Goal: Task Accomplishment & Management: Use online tool/utility

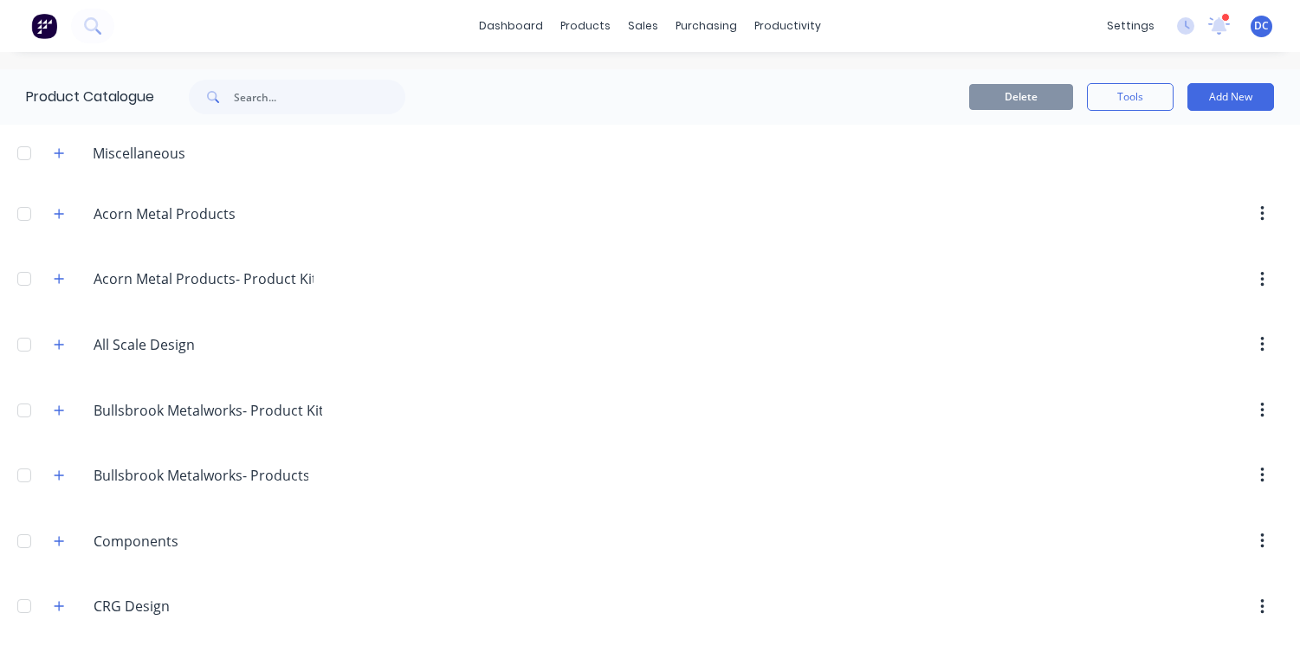
scroll to position [1051, 0]
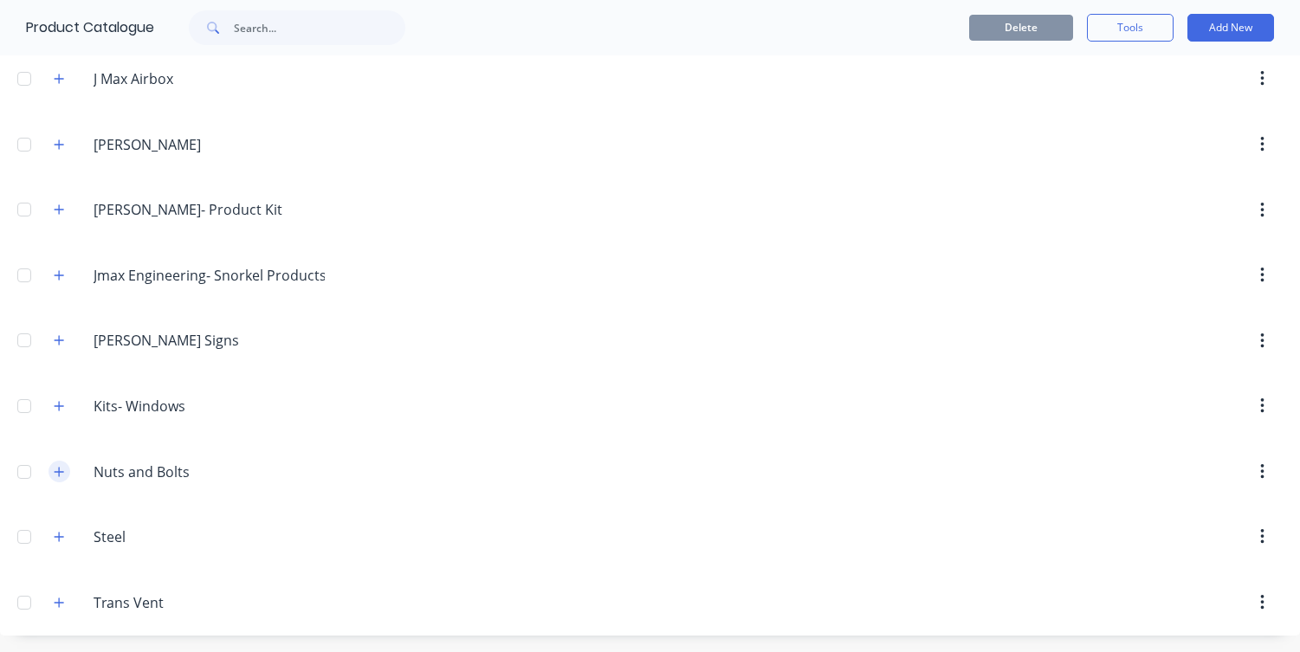
click at [61, 475] on icon "button" at bounding box center [59, 472] width 10 height 12
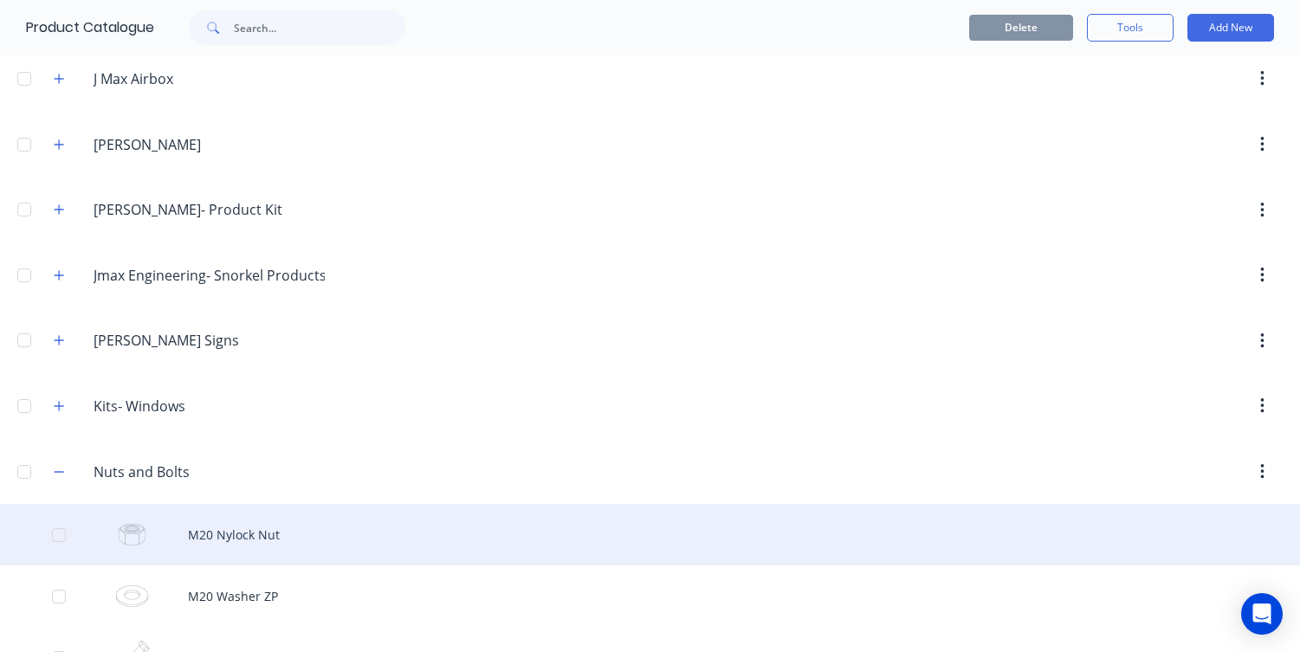
click at [418, 536] on div "M20 Nylock Nut" at bounding box center [650, 534] width 1300 height 61
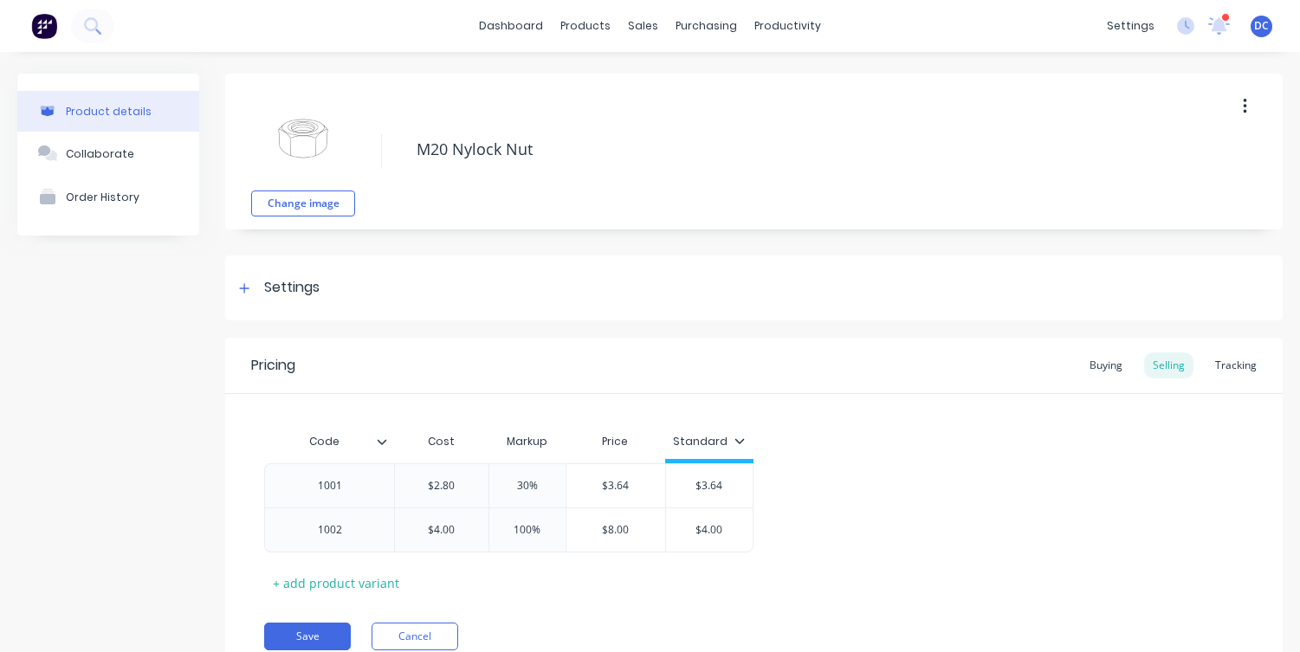
scroll to position [37, 0]
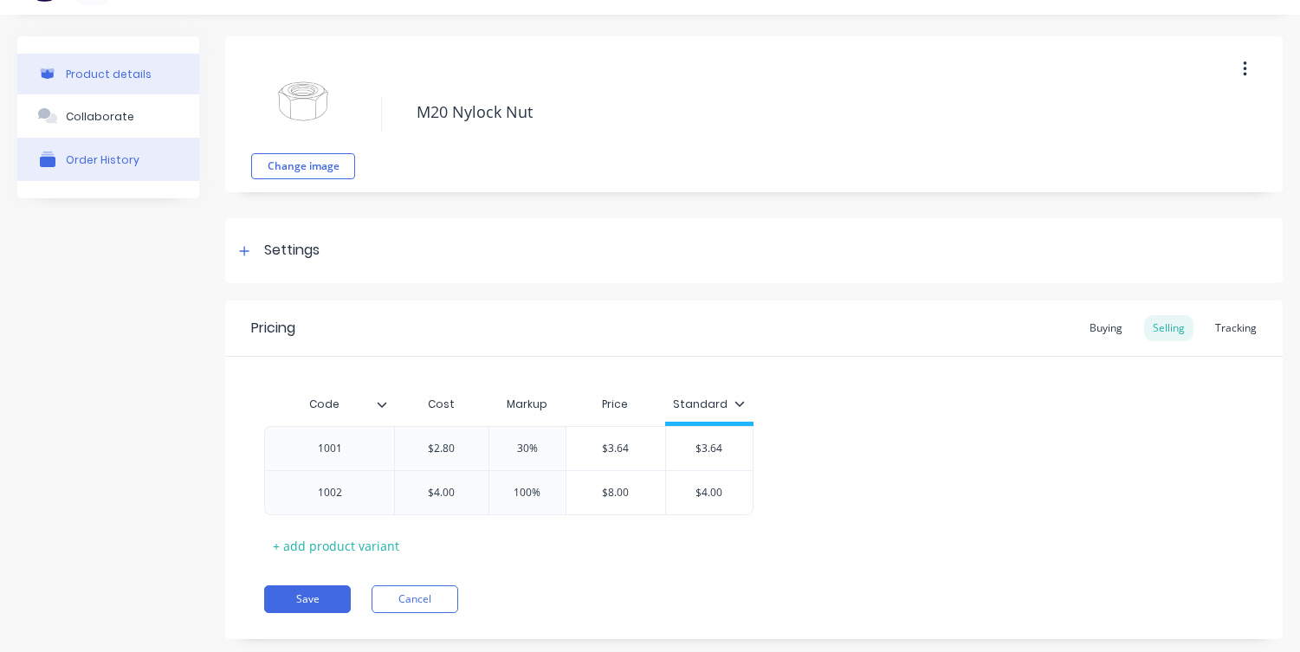
click at [107, 162] on div "Order History" at bounding box center [103, 159] width 74 height 13
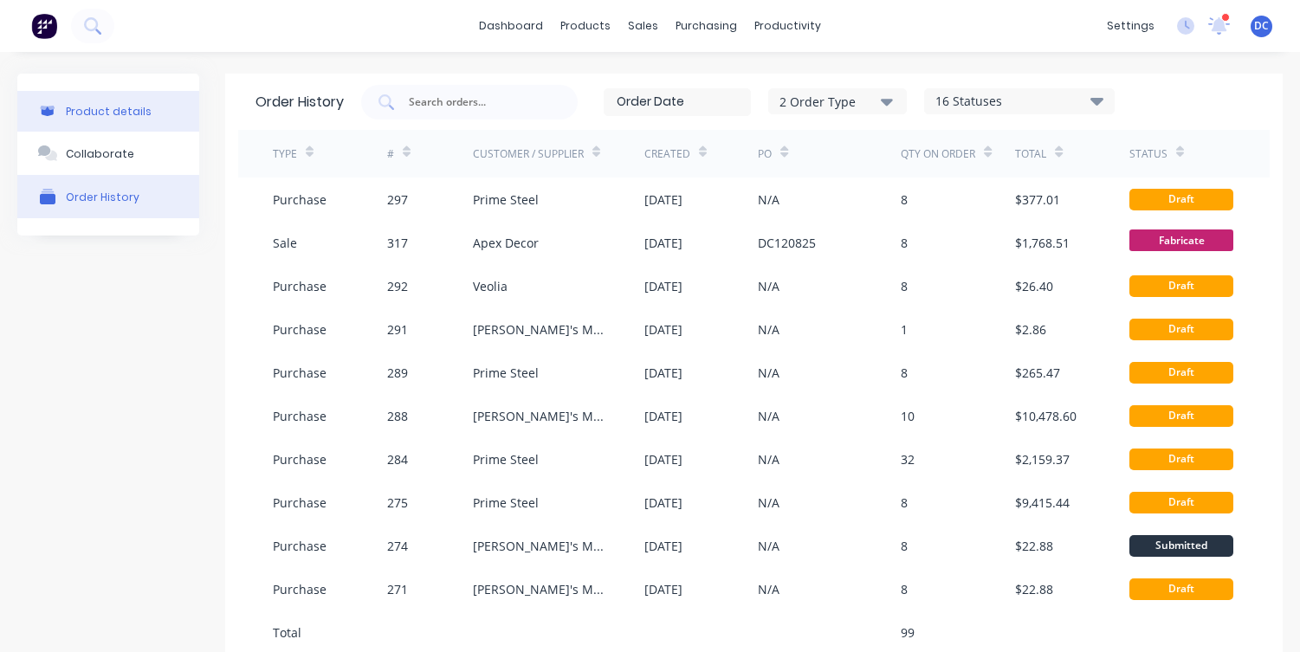
click at [117, 106] on div "Product details" at bounding box center [109, 111] width 86 height 13
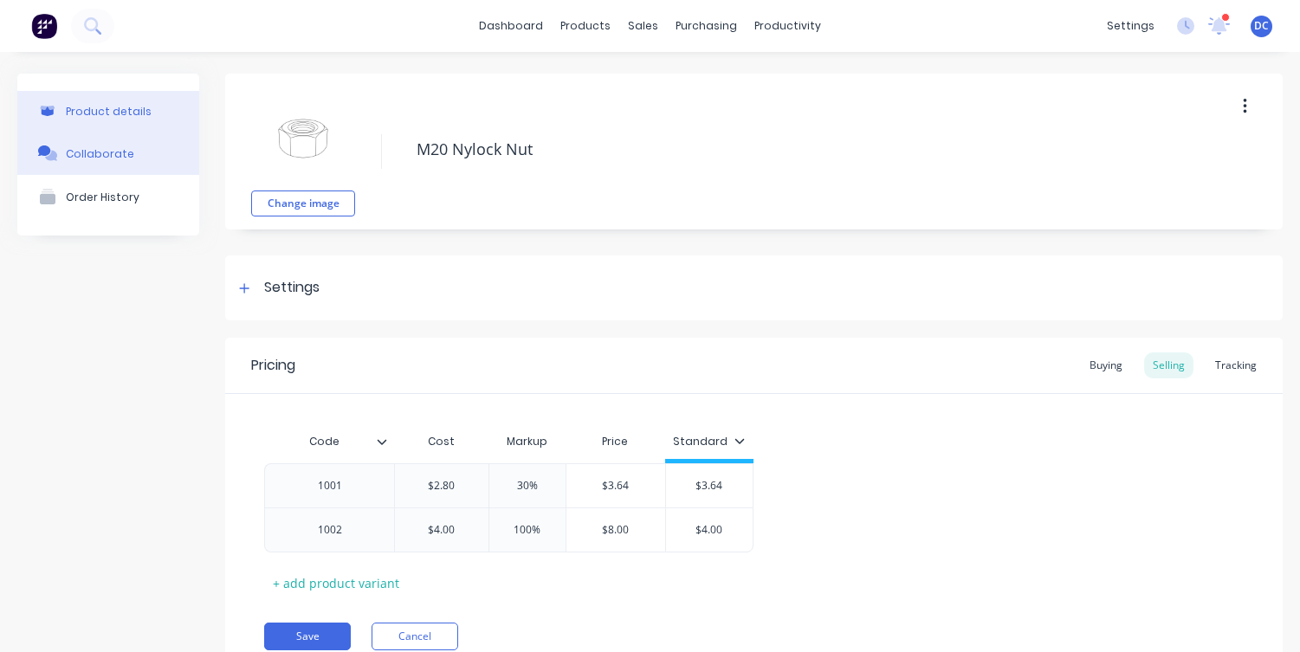
click at [104, 142] on button "Collaborate" at bounding box center [108, 153] width 182 height 43
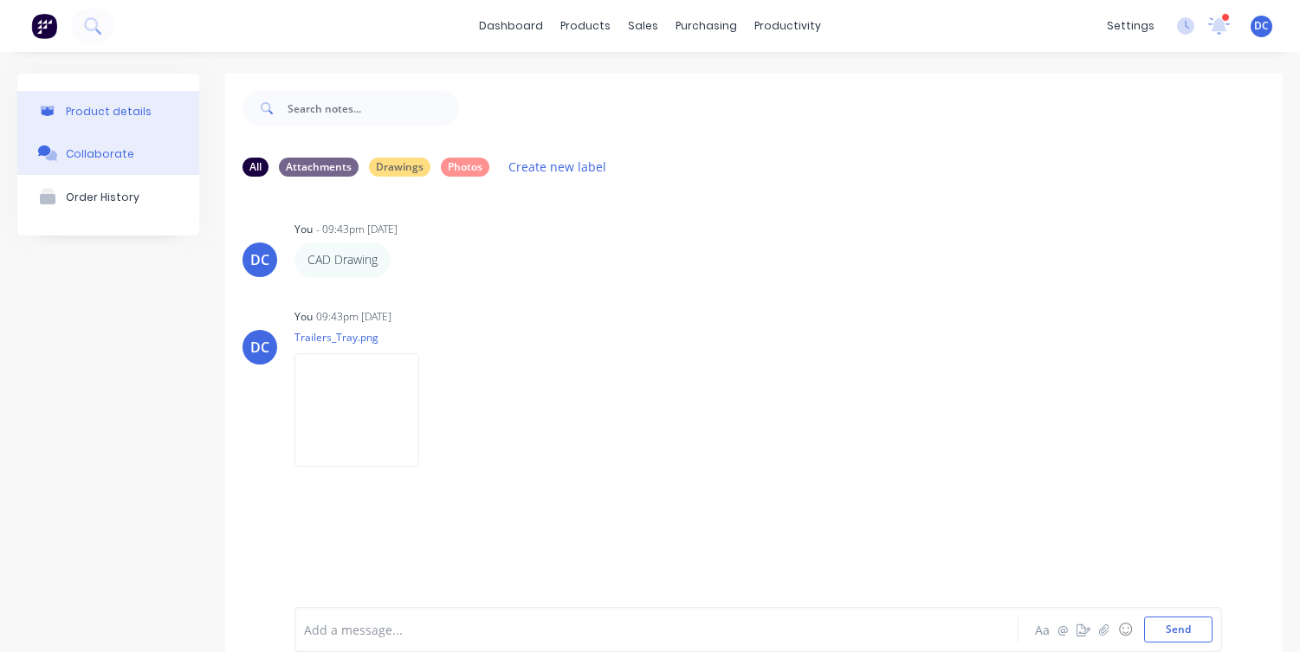
click at [103, 93] on button "Product details" at bounding box center [108, 111] width 182 height 41
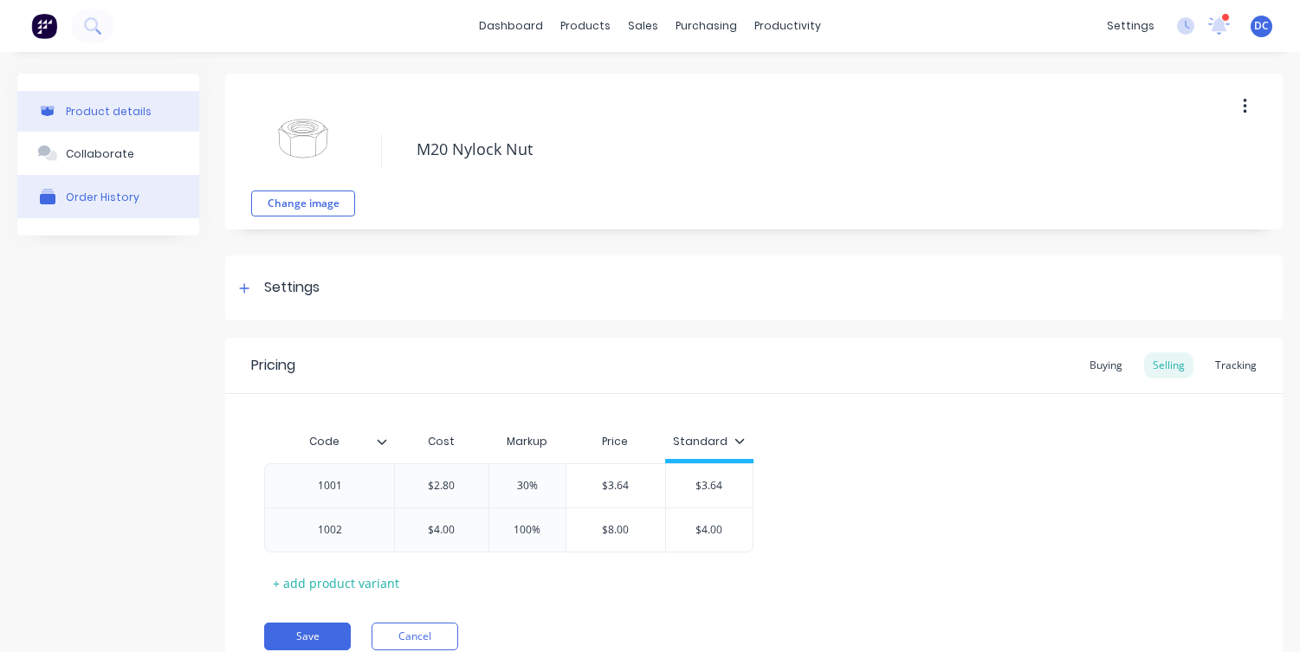
click at [85, 197] on div "Order History" at bounding box center [103, 197] width 74 height 13
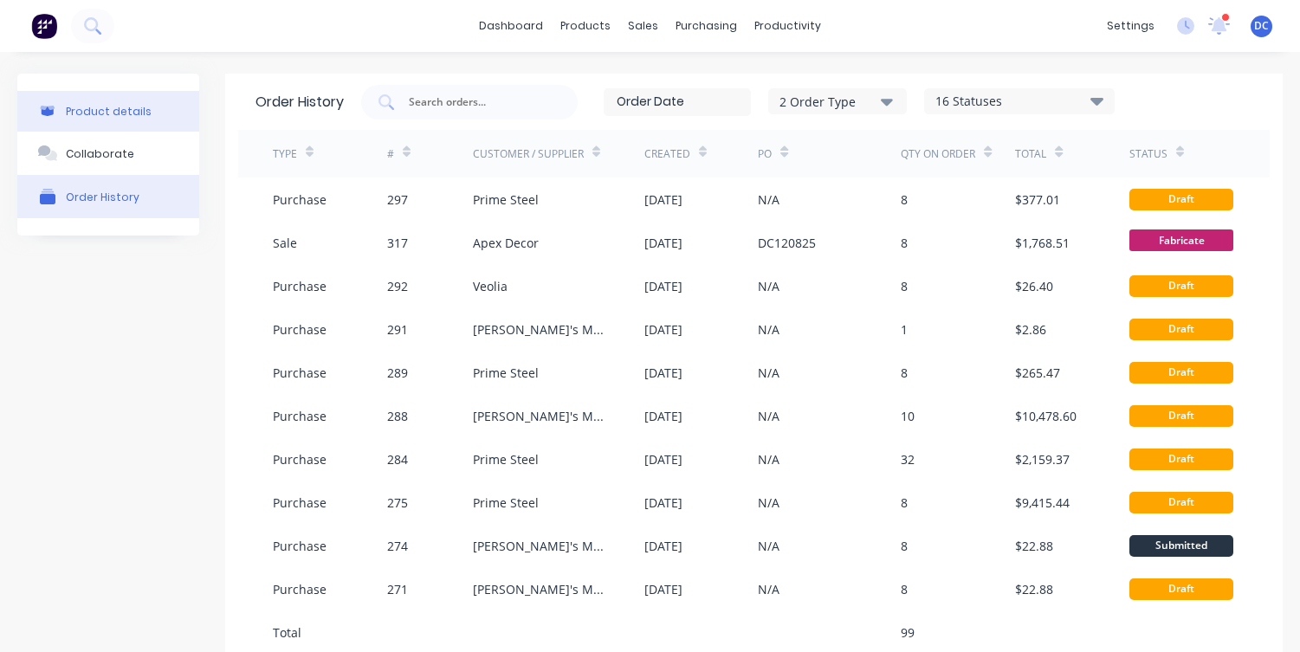
drag, startPoint x: 95, startPoint y: 119, endPoint x: 113, endPoint y: 112, distance: 18.7
click at [95, 119] on button "Product details" at bounding box center [108, 111] width 182 height 41
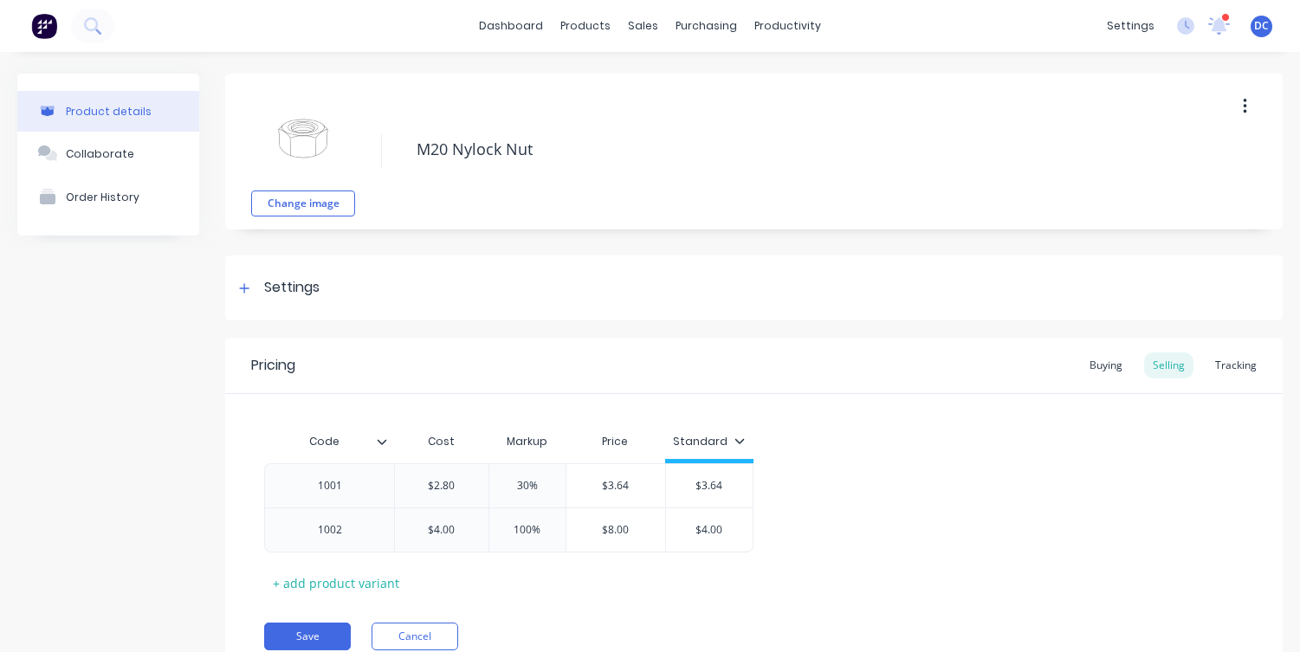
click at [1240, 100] on button "button" at bounding box center [1244, 106] width 41 height 31
click at [94, 202] on div "Order History" at bounding box center [103, 197] width 74 height 13
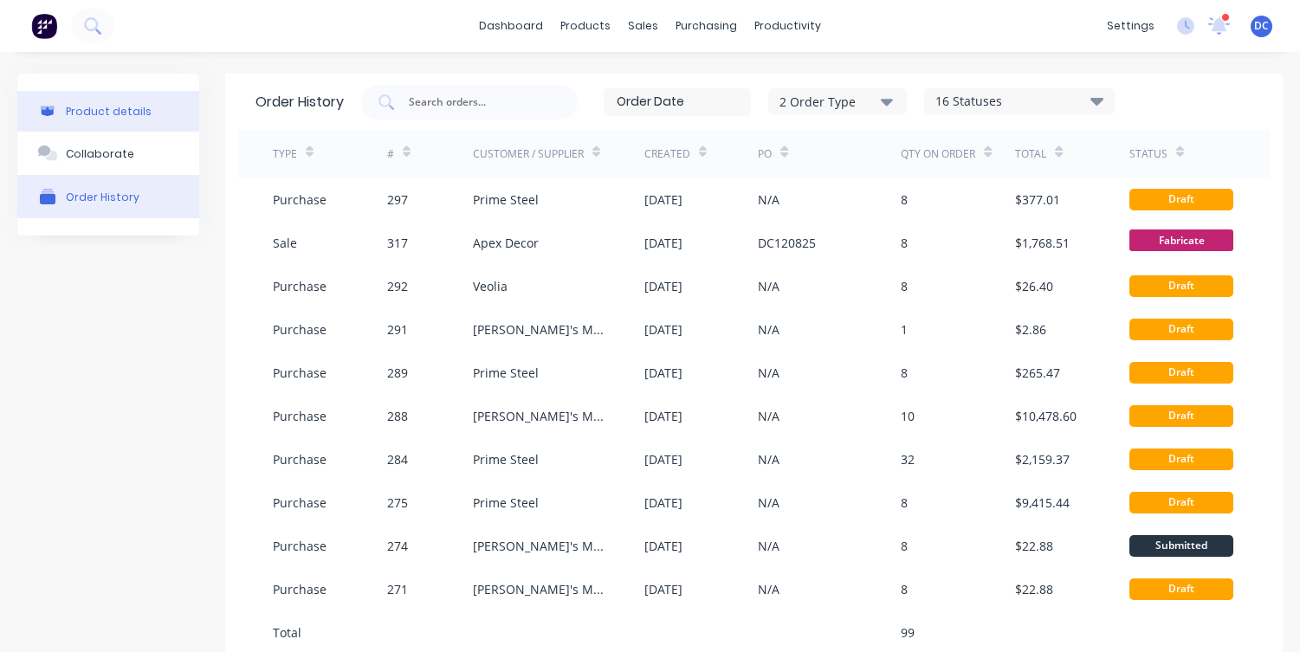
click at [108, 100] on button "Product details" at bounding box center [108, 111] width 182 height 41
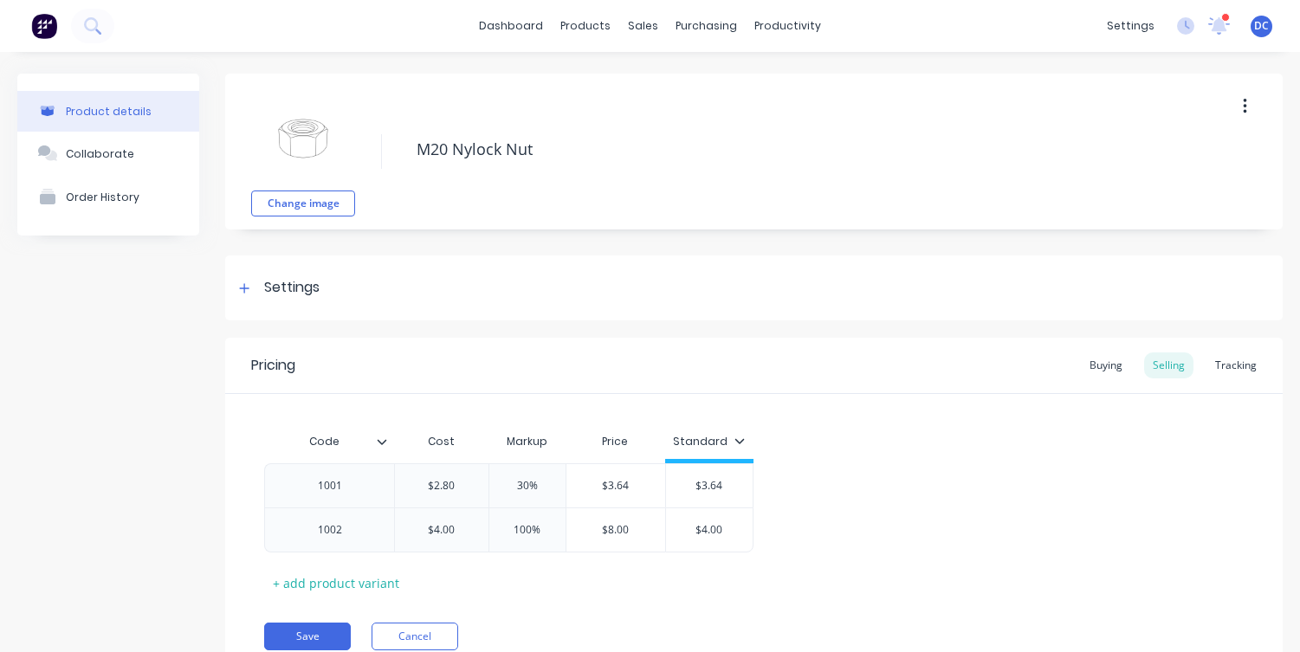
type textarea "x"
click at [1246, 101] on icon "button" at bounding box center [1245, 106] width 4 height 19
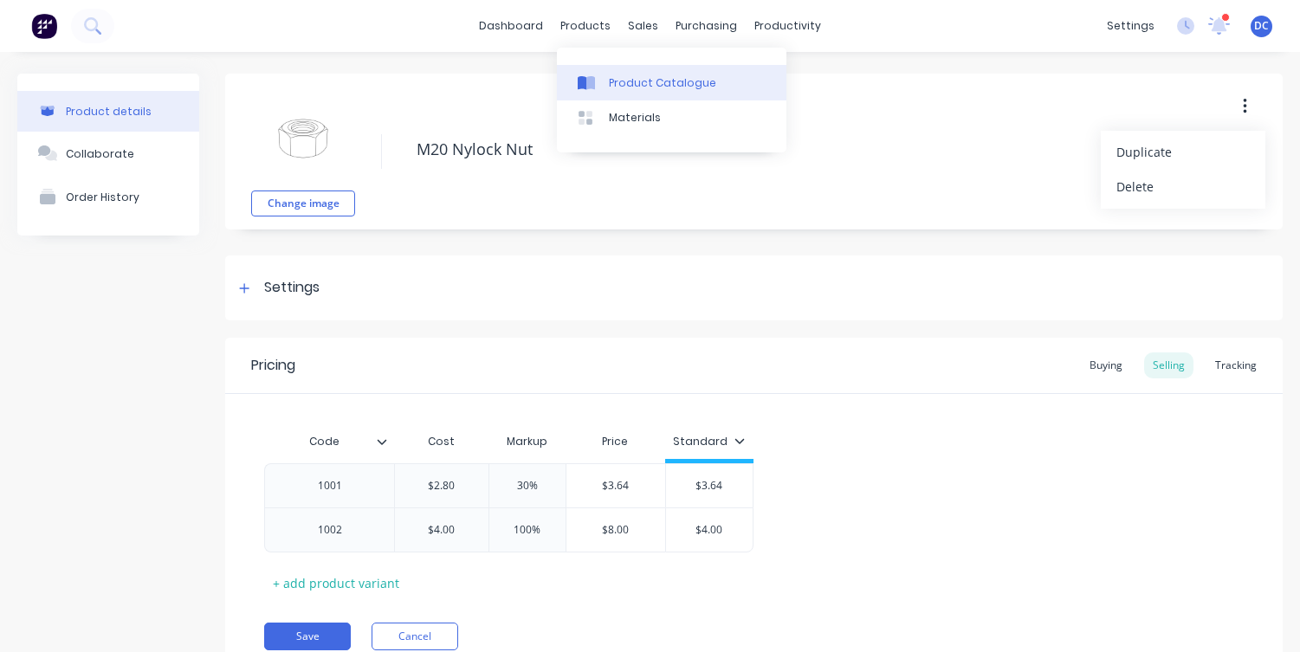
click at [598, 69] on link "Product Catalogue" at bounding box center [671, 82] width 229 height 35
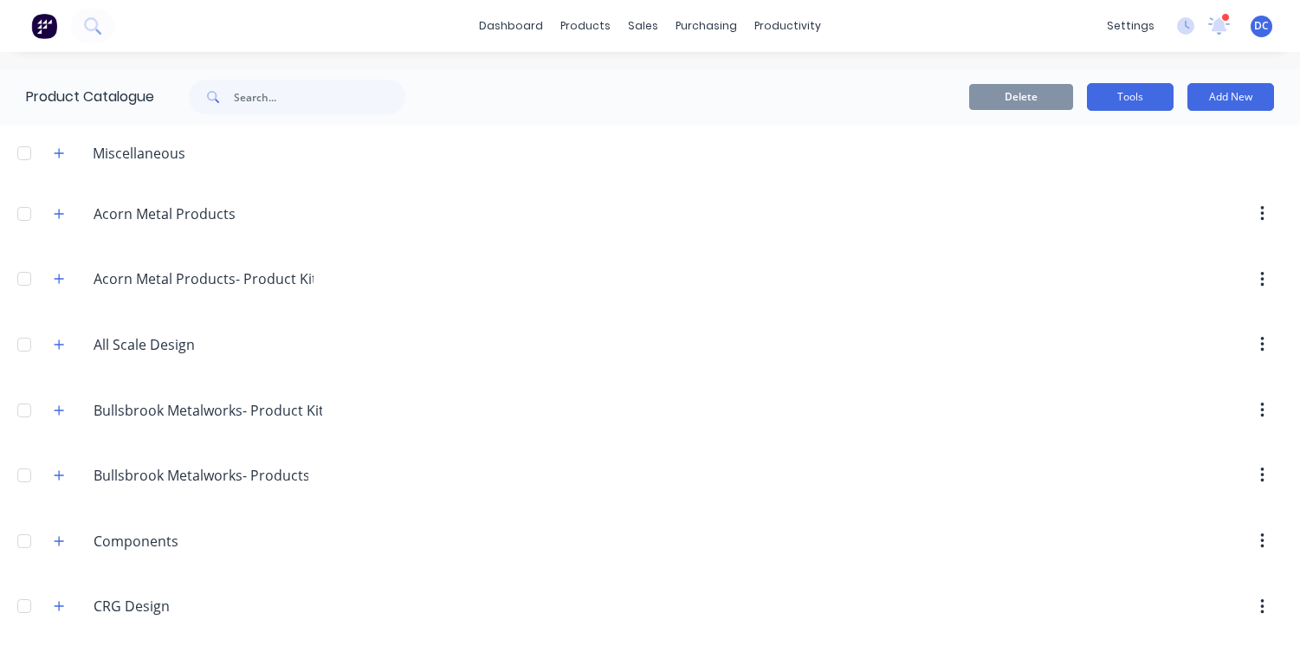
click at [1149, 96] on button "Tools" at bounding box center [1130, 97] width 87 height 28
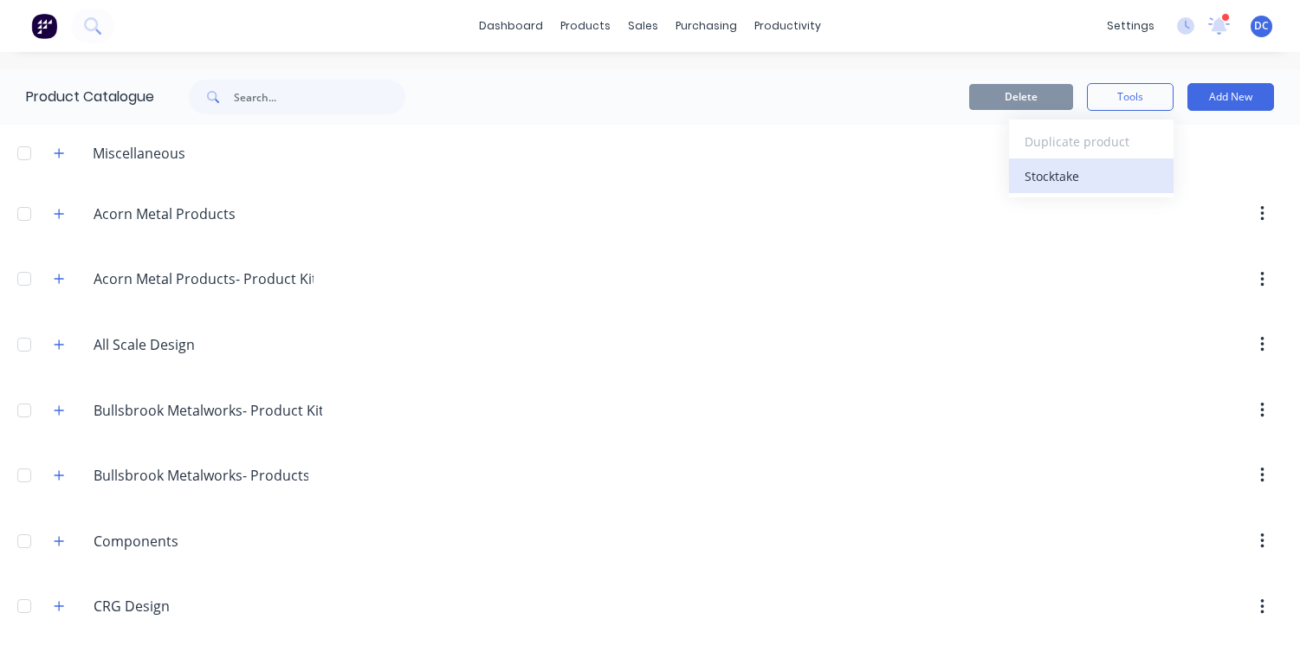
click at [1057, 165] on div "Stocktake" at bounding box center [1090, 176] width 133 height 25
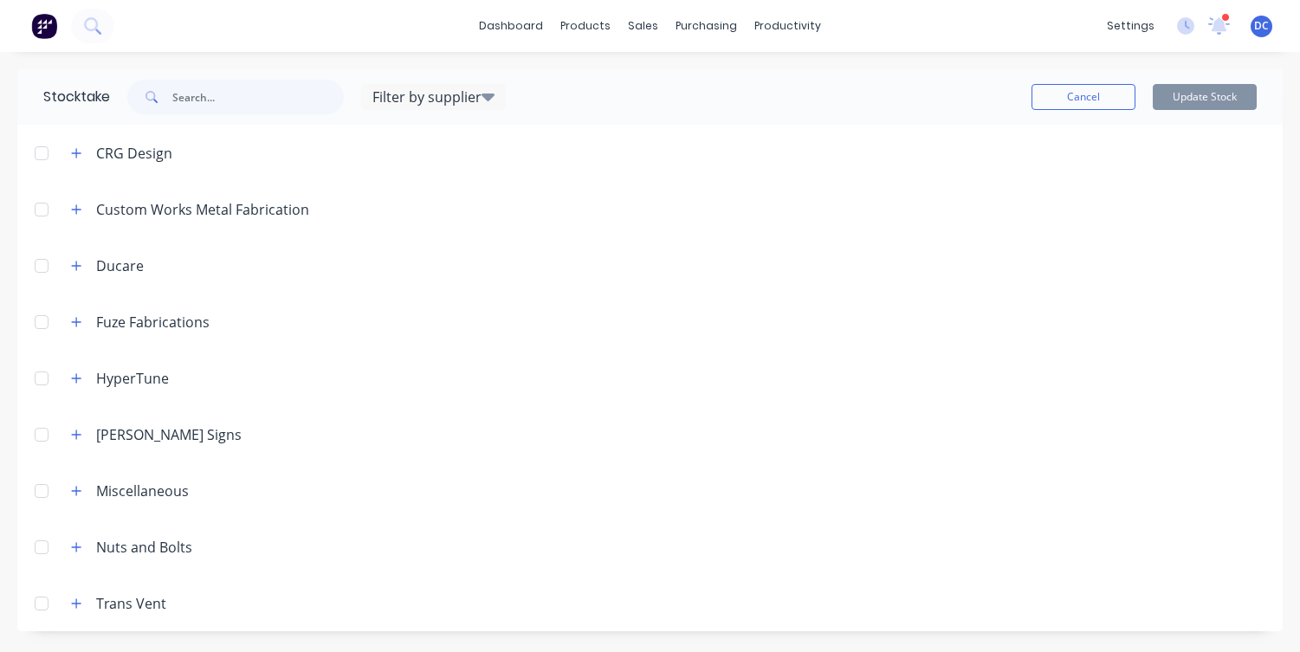
click at [66, 554] on span at bounding box center [77, 547] width 22 height 22
click at [76, 541] on icon "button" at bounding box center [76, 547] width 10 height 12
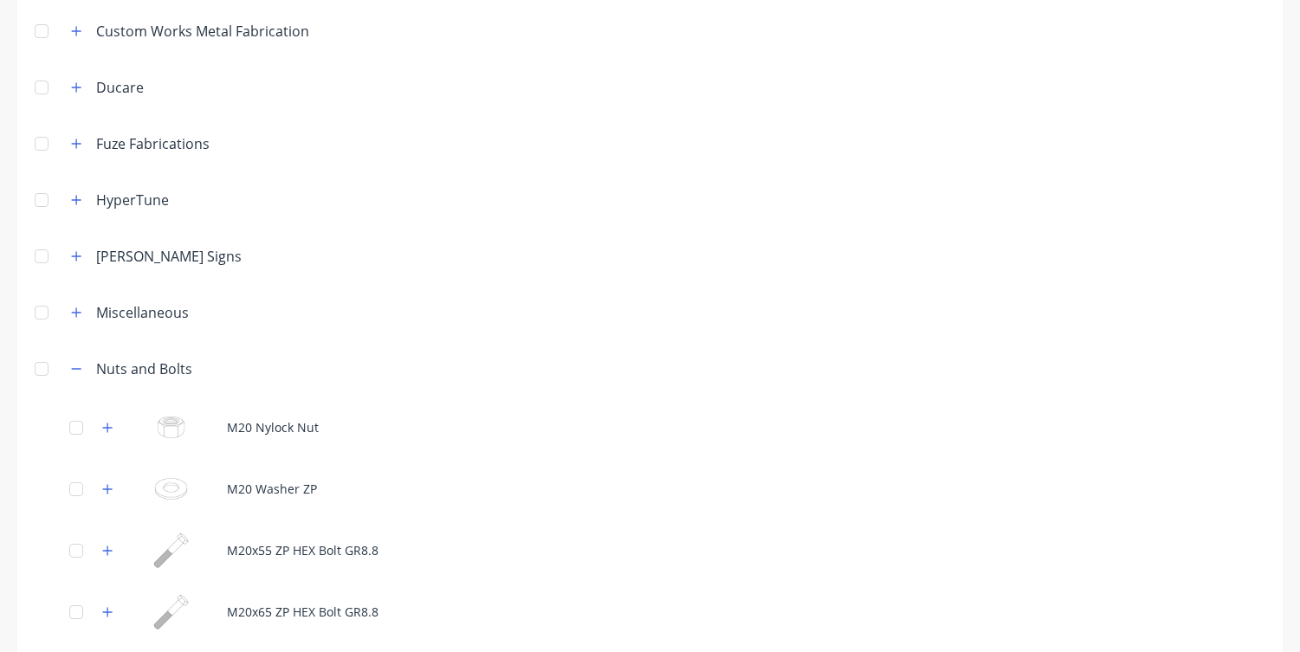
scroll to position [242, 0]
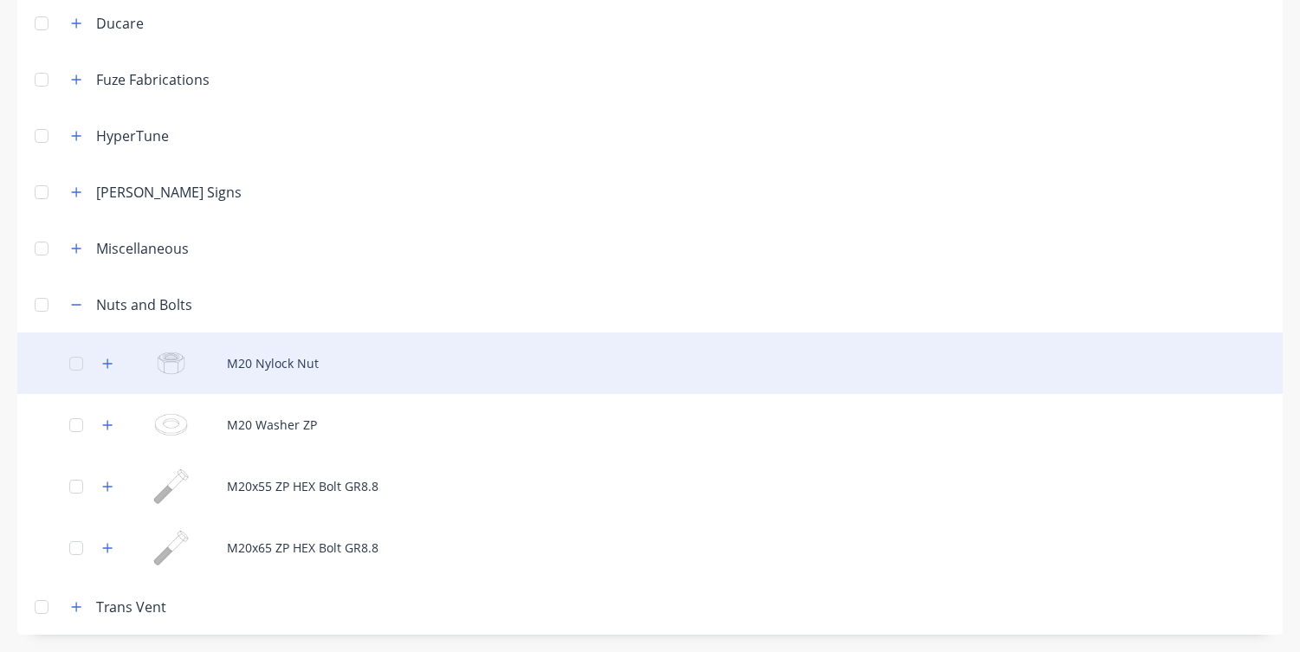
click at [78, 359] on div at bounding box center [76, 363] width 35 height 35
click at [275, 378] on div "M20 Nylock Nut" at bounding box center [649, 363] width 1265 height 61
click at [101, 356] on button "button" at bounding box center [108, 363] width 22 height 22
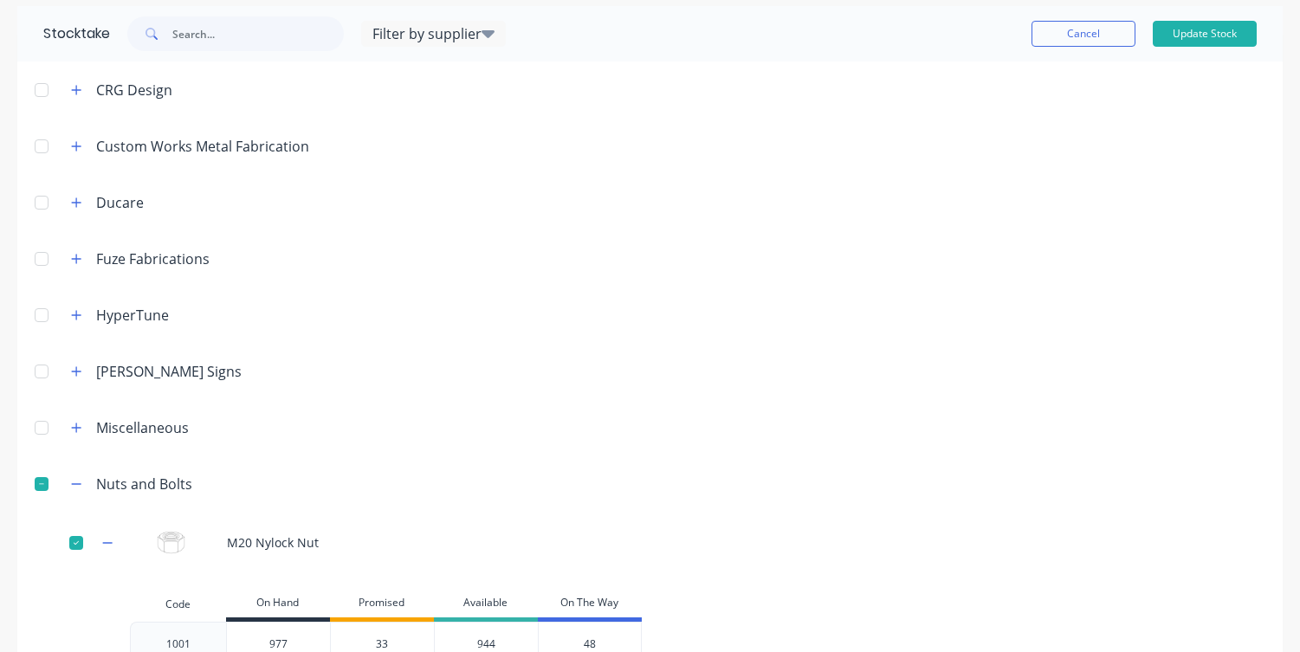
scroll to position [0, 0]
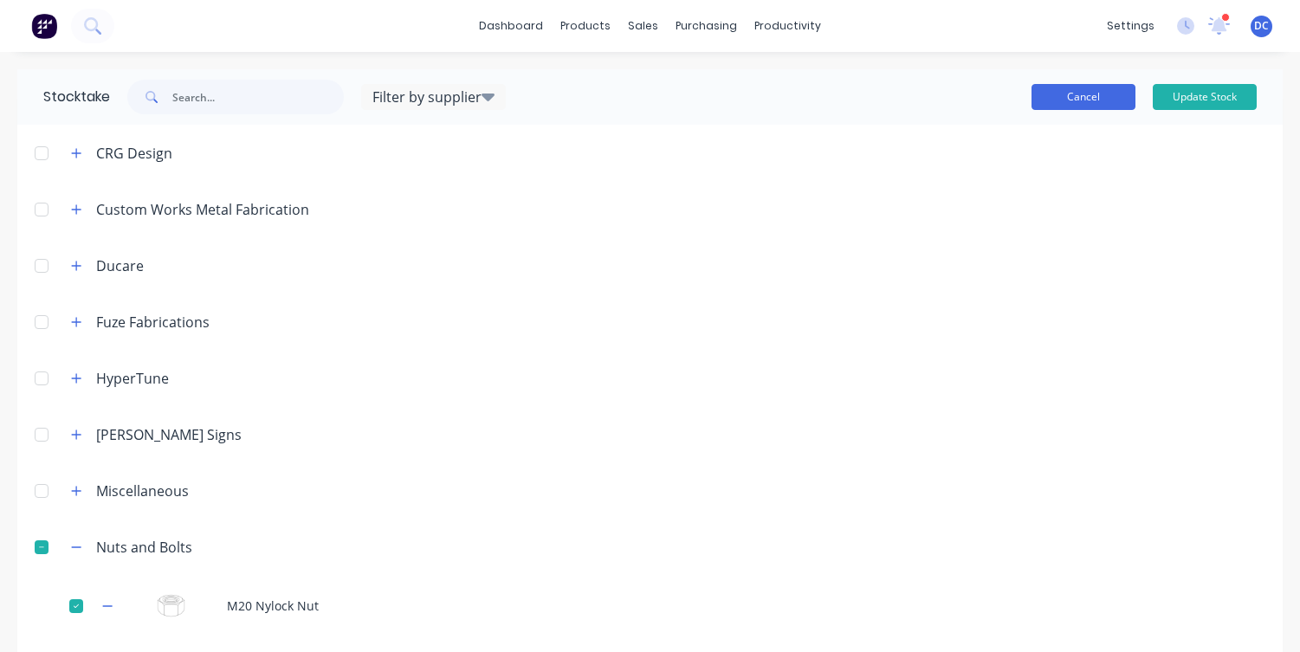
click at [1087, 85] on button "Cancel" at bounding box center [1083, 97] width 104 height 26
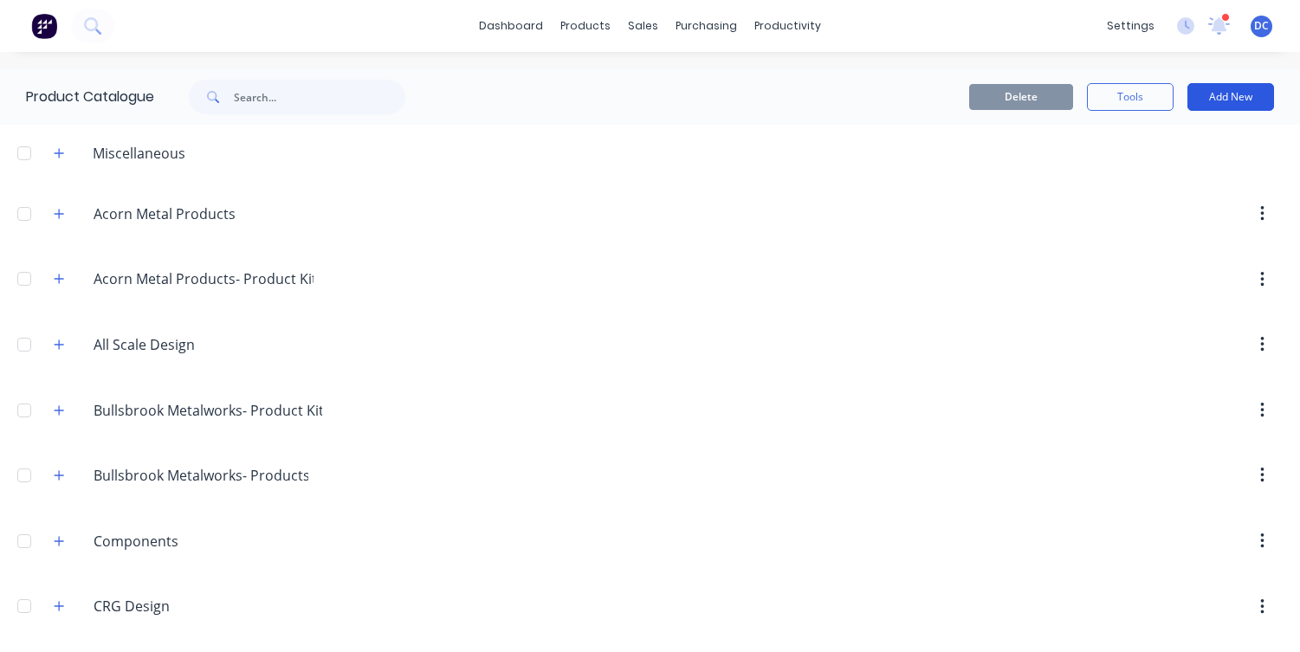
click at [1214, 99] on button "Add New" at bounding box center [1230, 97] width 87 height 28
click at [858, 83] on div "Delete Tools Add New Category Product Product Kit" at bounding box center [861, 97] width 825 height 28
click at [45, 36] on img at bounding box center [44, 26] width 26 height 26
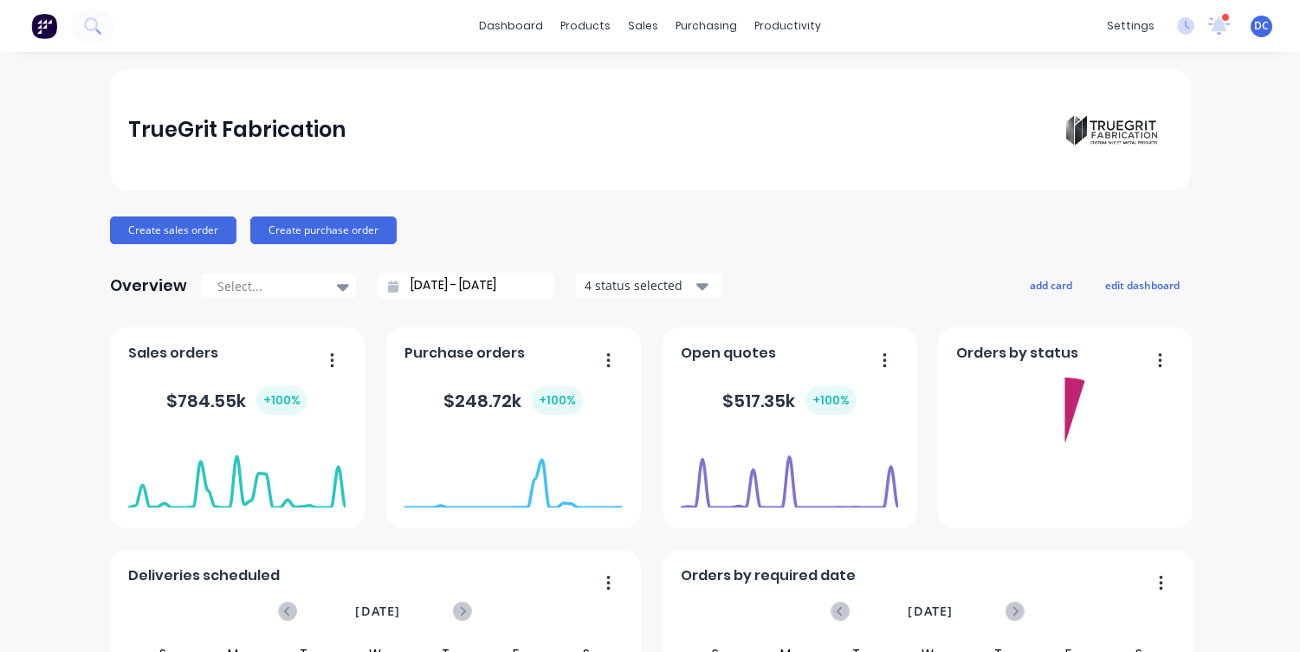
scroll to position [338, 0]
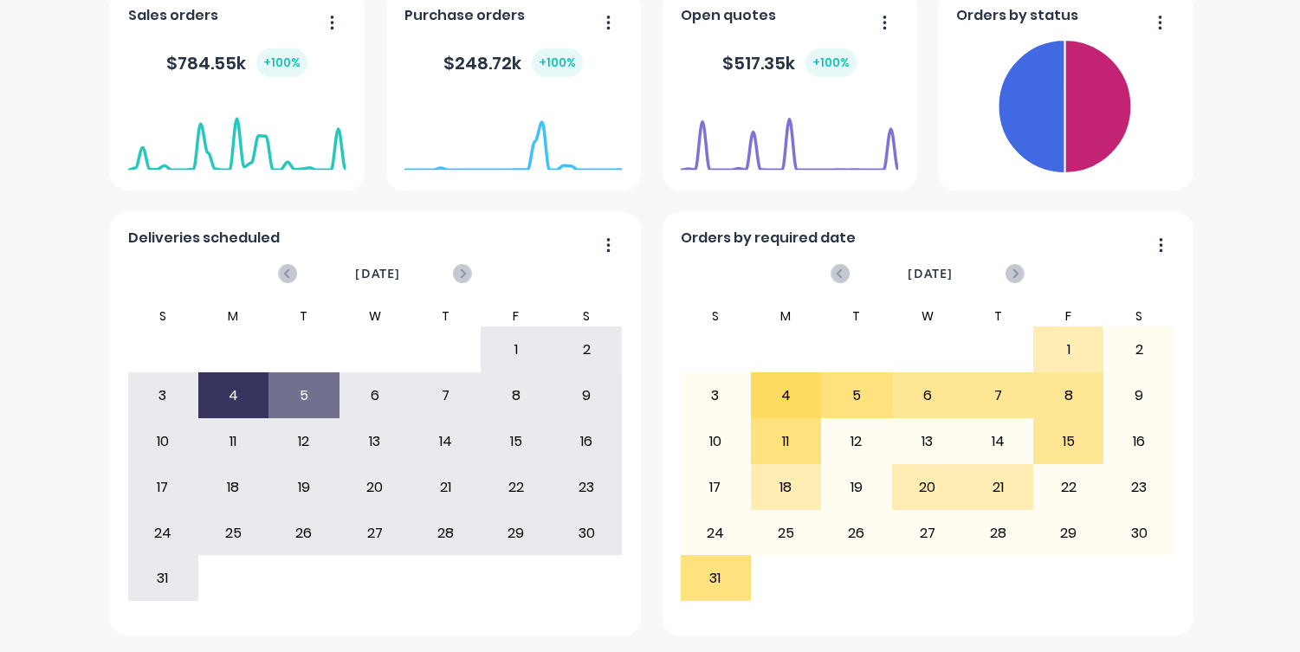
click at [1259, 619] on div "TrueGrit Fabrication Create sales order Create purchase order Overview Select..…" at bounding box center [650, 184] width 1300 height 904
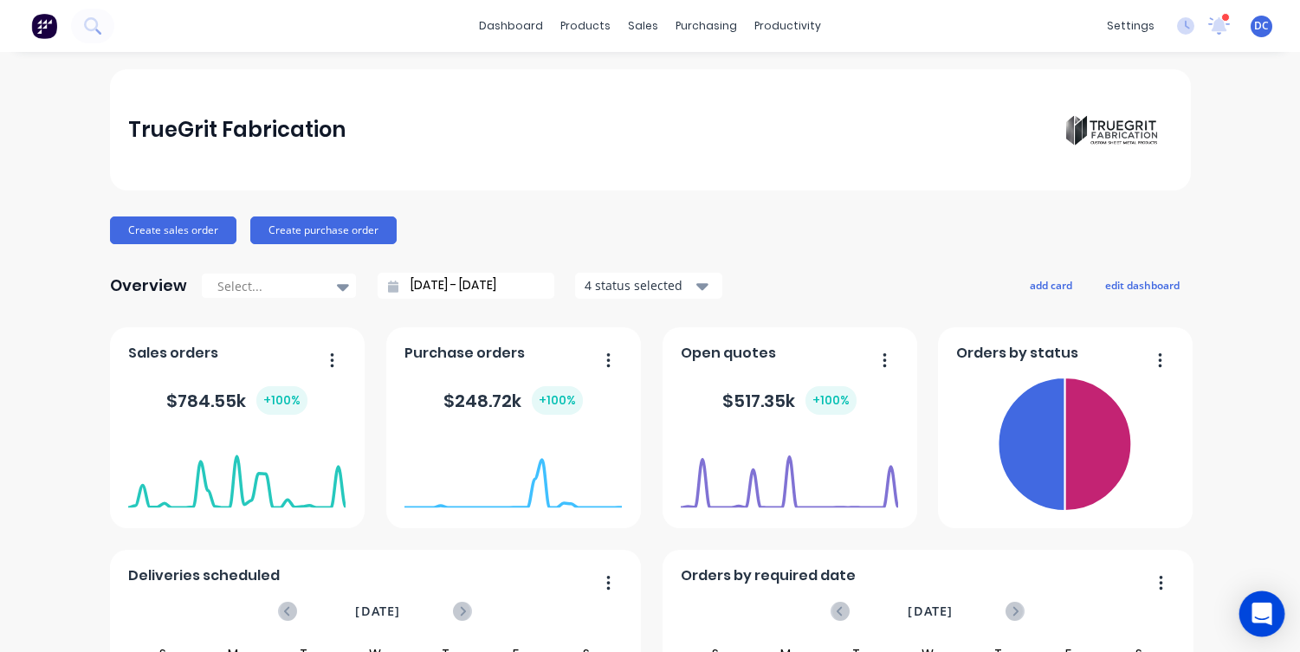
click at [1263, 611] on icon "Open Intercom Messenger" at bounding box center [1261, 614] width 20 height 23
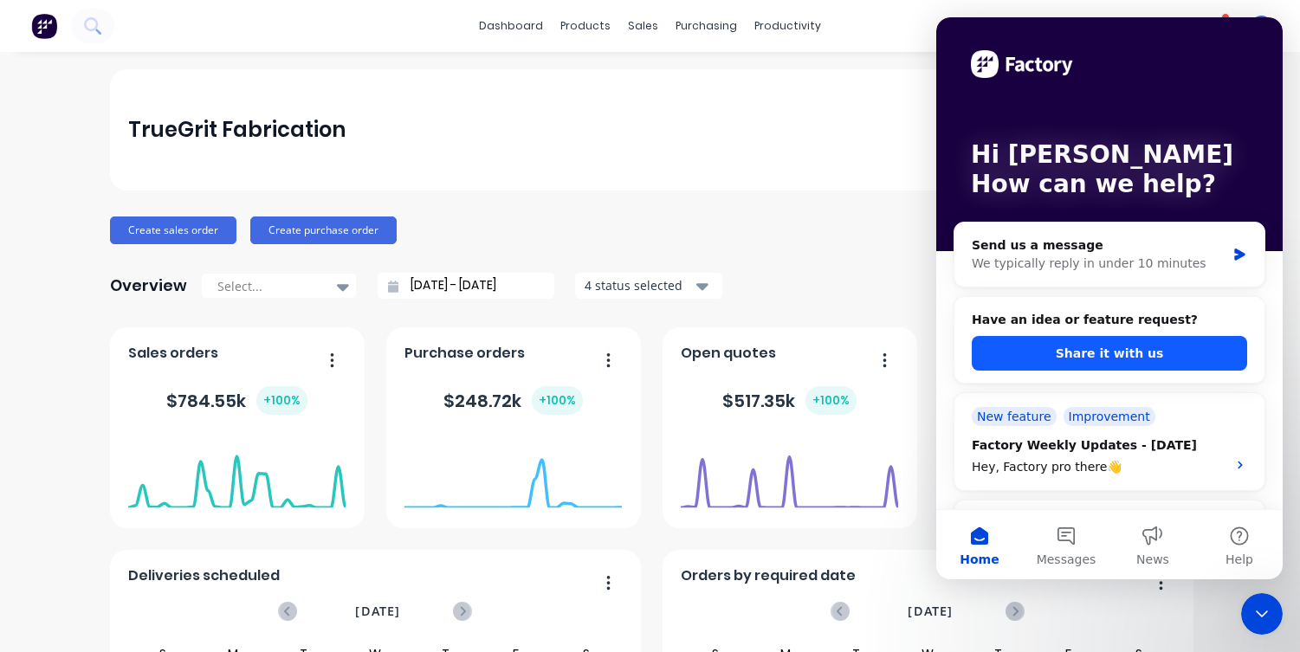
click at [1085, 352] on button "Share it with us" at bounding box center [1109, 353] width 275 height 35
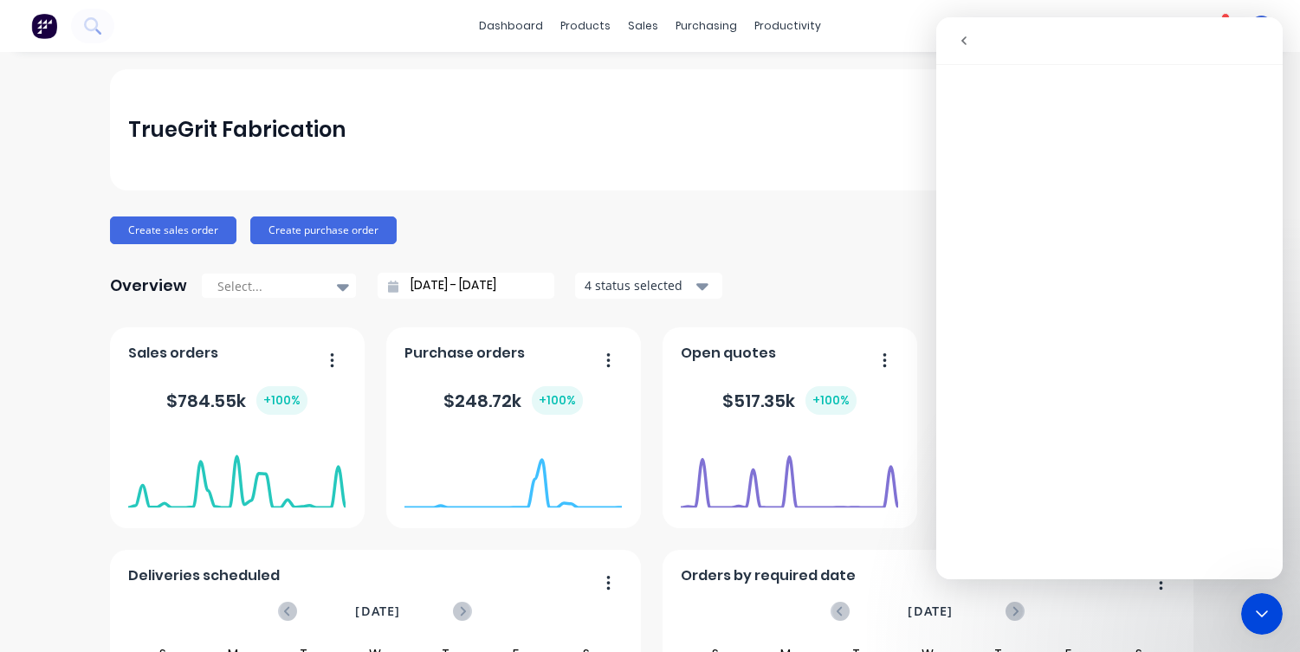
click at [963, 34] on icon "go back" at bounding box center [964, 41] width 14 height 14
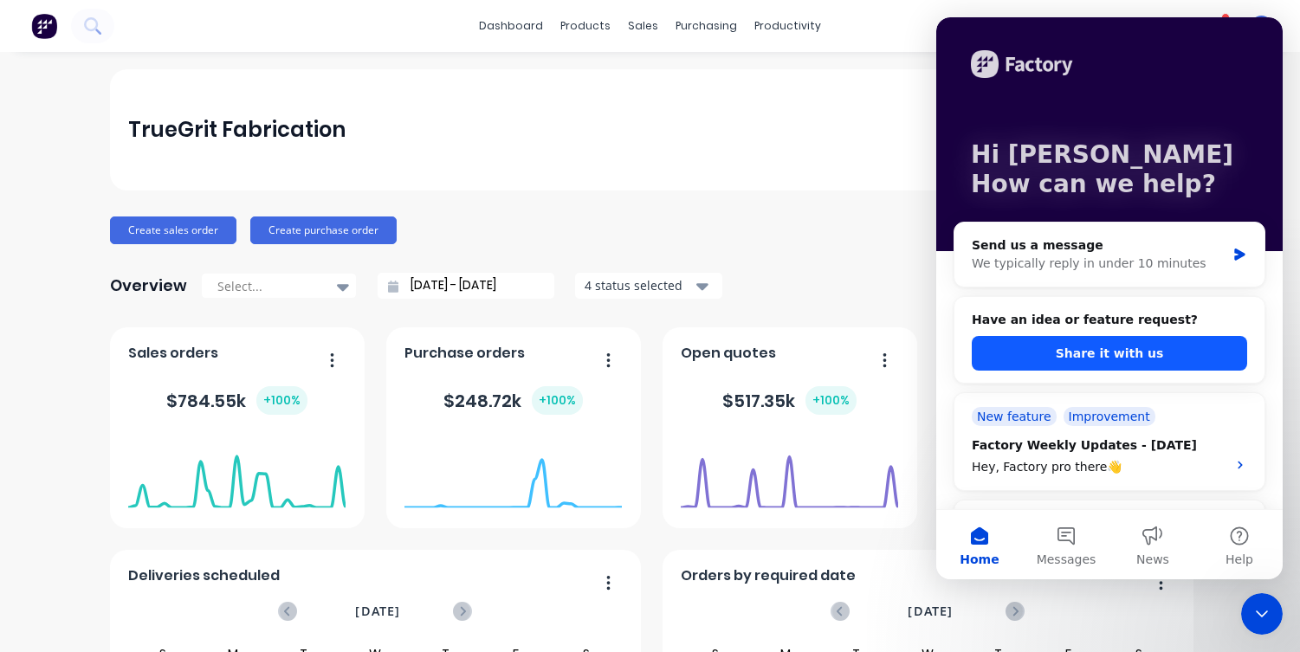
scroll to position [79, 0]
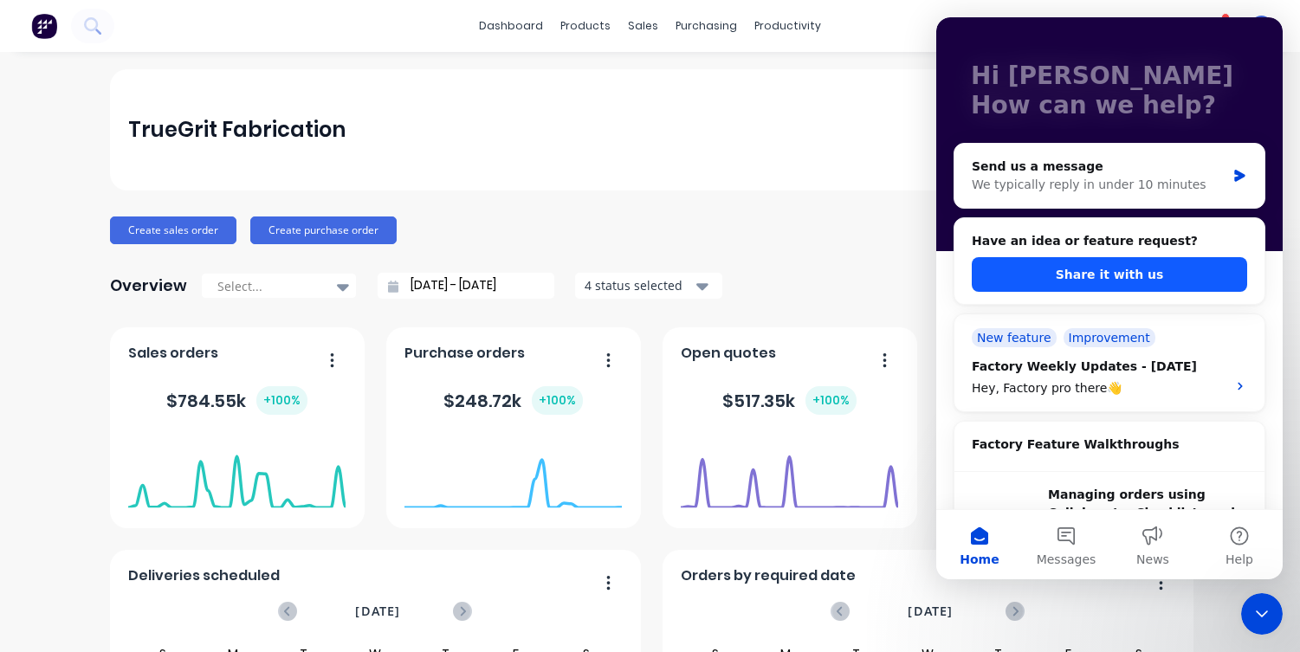
click at [1084, 269] on button "Share it with us" at bounding box center [1109, 274] width 275 height 35
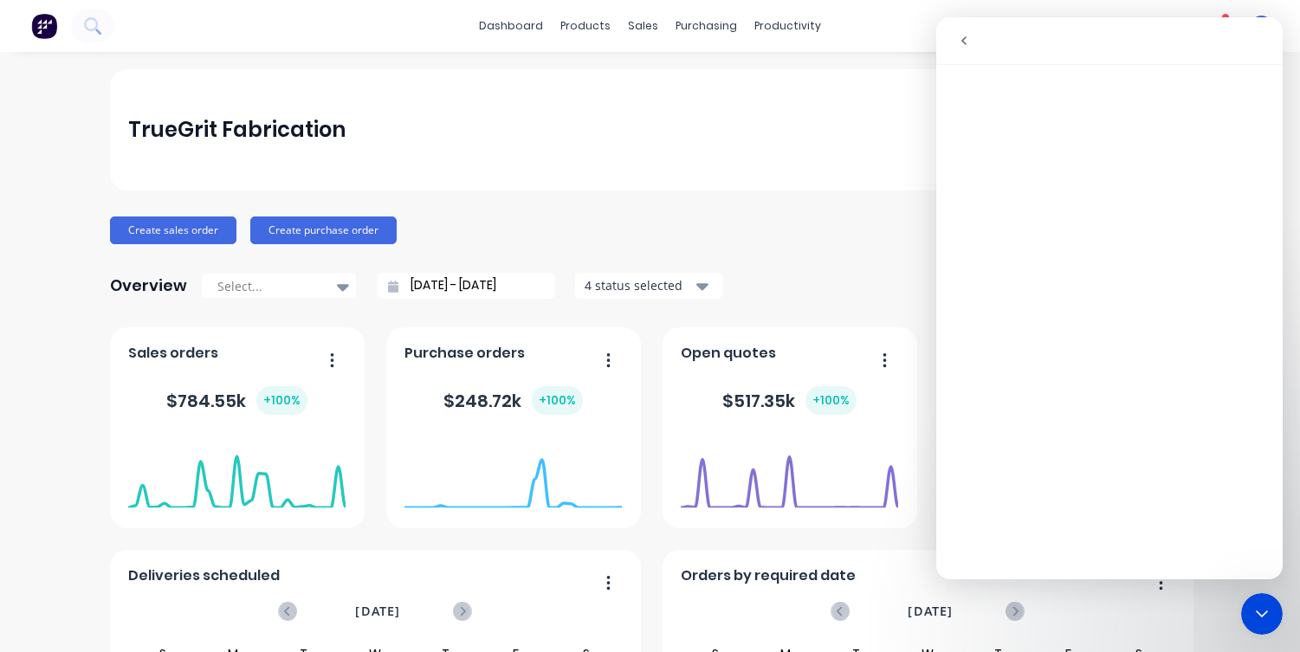
click at [963, 30] on button "go back" at bounding box center [963, 40] width 33 height 33
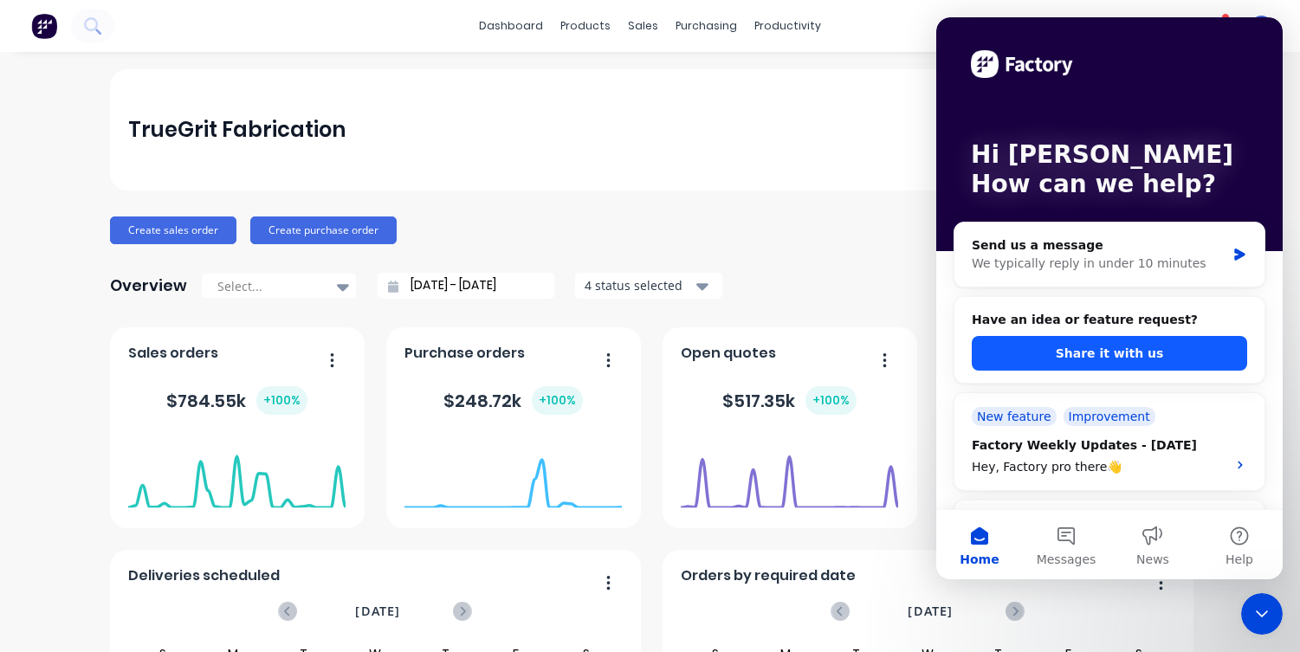
click at [1067, 340] on button "Share it with us" at bounding box center [1109, 353] width 275 height 35
